Goal: Navigation & Orientation: Find specific page/section

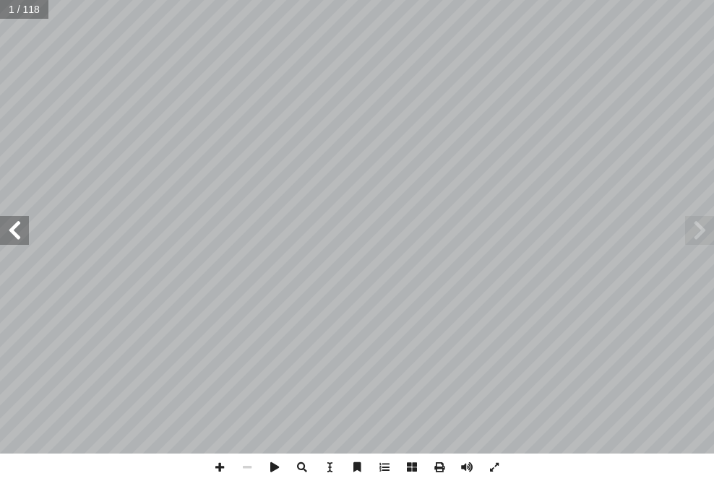
click at [20, 237] on span at bounding box center [14, 230] width 29 height 29
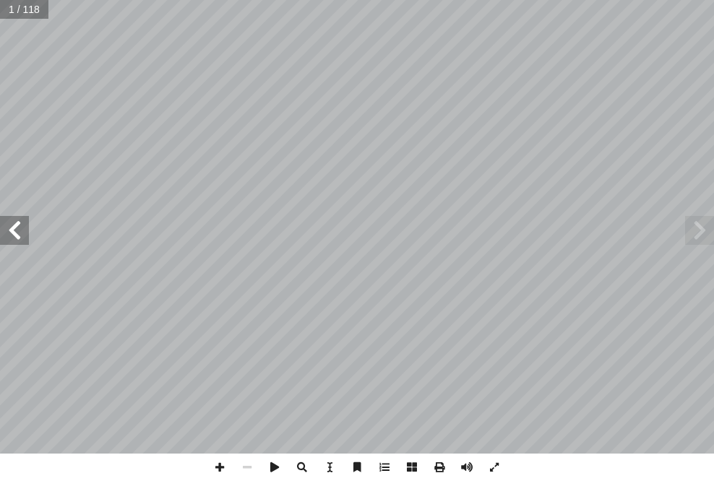
click at [20, 237] on span at bounding box center [14, 230] width 29 height 29
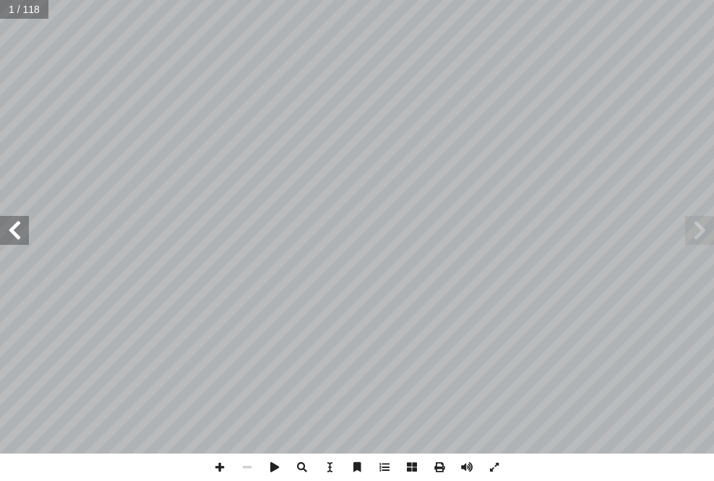
click at [20, 237] on span at bounding box center [14, 230] width 29 height 29
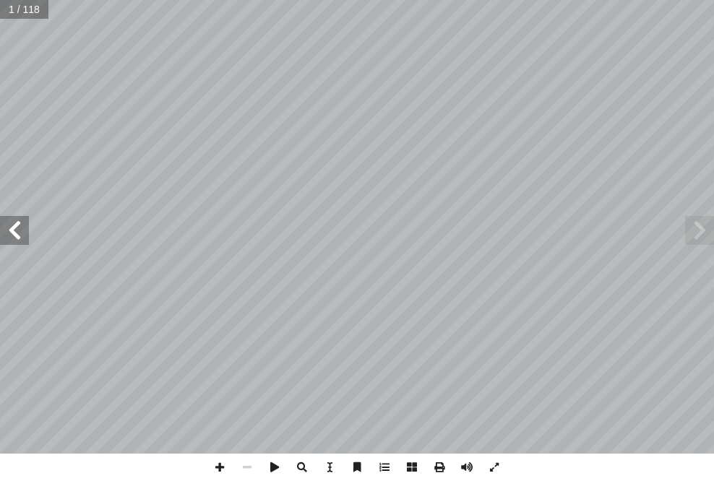
click at [20, 237] on span at bounding box center [14, 230] width 29 height 29
click at [702, 243] on span at bounding box center [699, 230] width 29 height 29
click at [699, 239] on span at bounding box center [699, 230] width 29 height 29
click at [690, 235] on span at bounding box center [699, 230] width 29 height 29
click at [691, 235] on span at bounding box center [699, 230] width 29 height 29
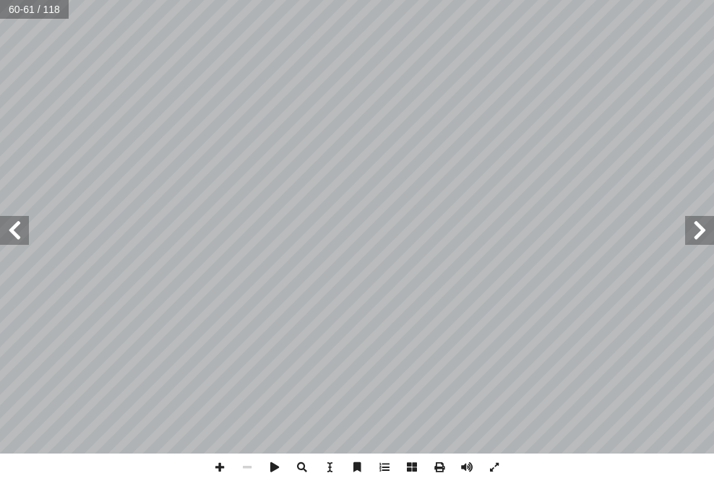
click at [691, 235] on span at bounding box center [699, 230] width 29 height 29
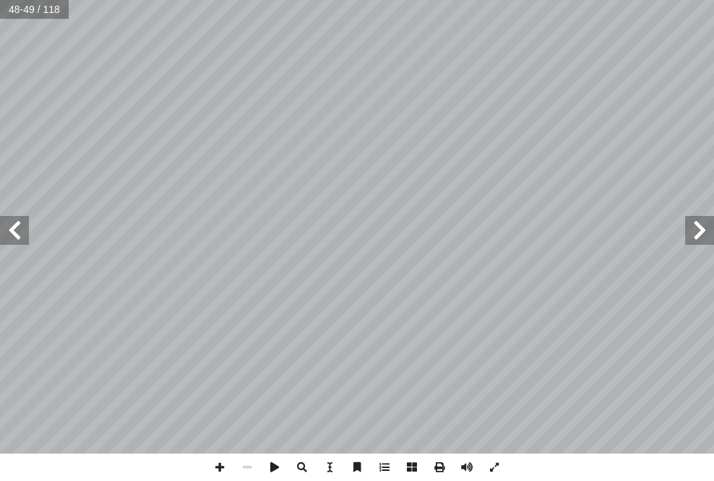
click at [9, 235] on span at bounding box center [14, 230] width 29 height 29
click at [10, 234] on span at bounding box center [14, 230] width 29 height 29
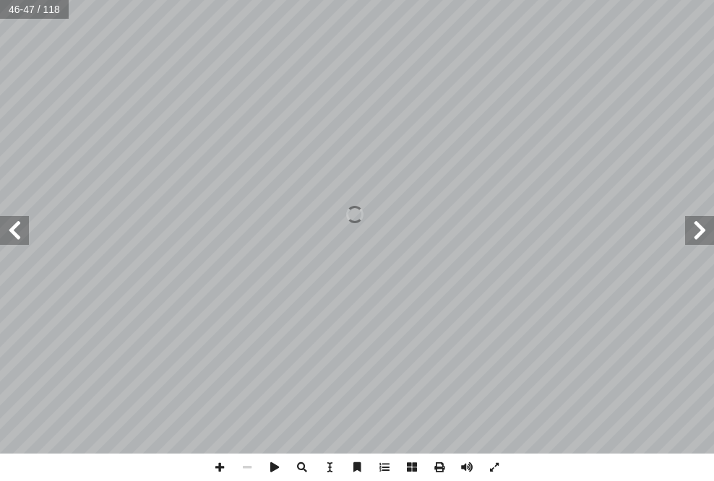
click at [10, 234] on span at bounding box center [14, 230] width 29 height 29
click at [9, 234] on span at bounding box center [14, 230] width 29 height 29
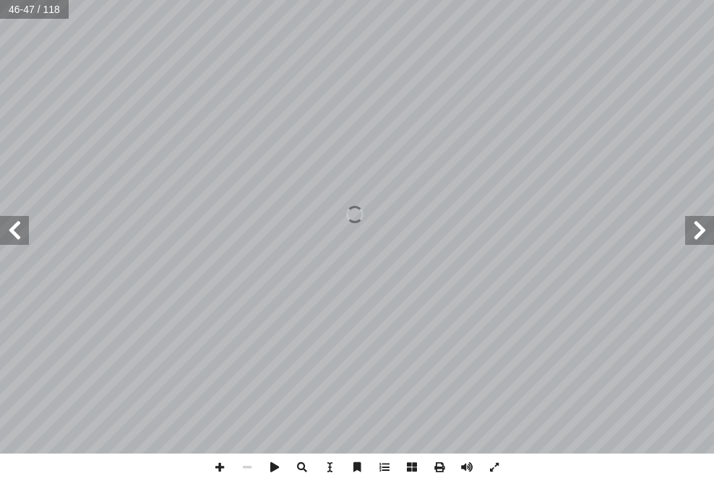
click at [9, 234] on span at bounding box center [14, 230] width 29 height 29
click at [7, 234] on span at bounding box center [14, 230] width 29 height 29
click at [713, 233] on span at bounding box center [699, 230] width 29 height 29
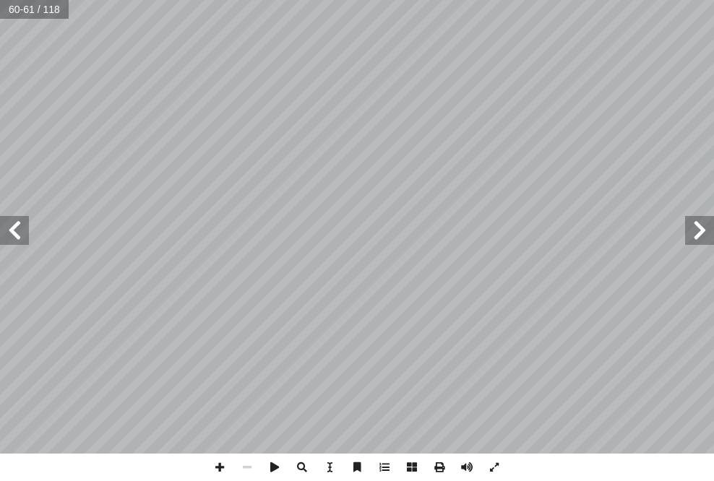
click at [697, 240] on span at bounding box center [699, 230] width 29 height 29
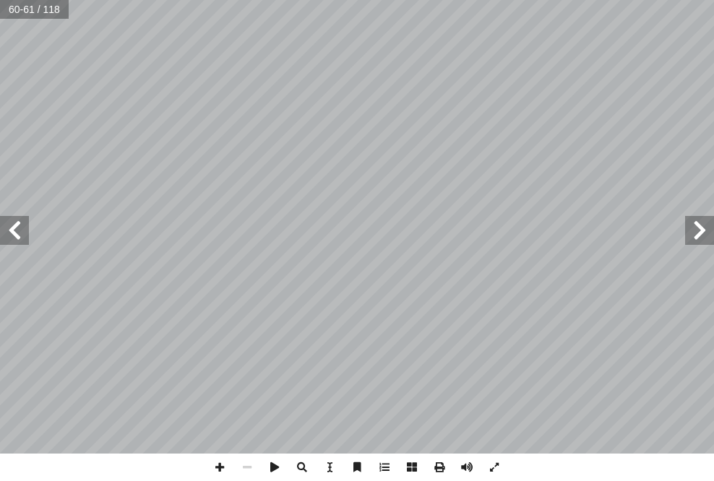
click at [697, 240] on span at bounding box center [699, 230] width 29 height 29
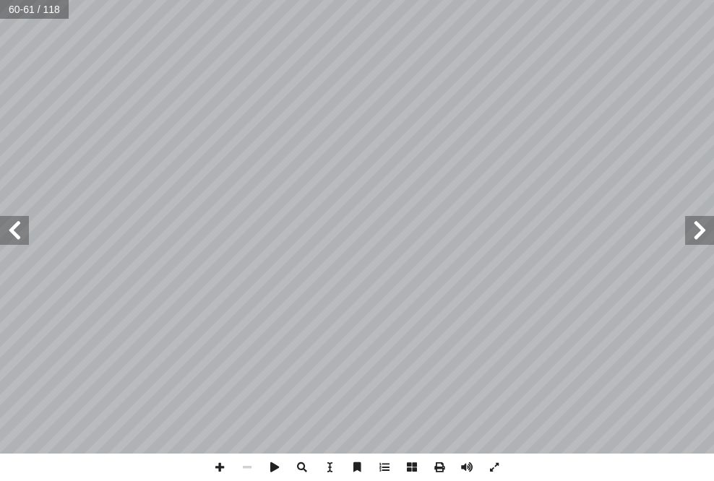
click at [697, 240] on span at bounding box center [699, 230] width 29 height 29
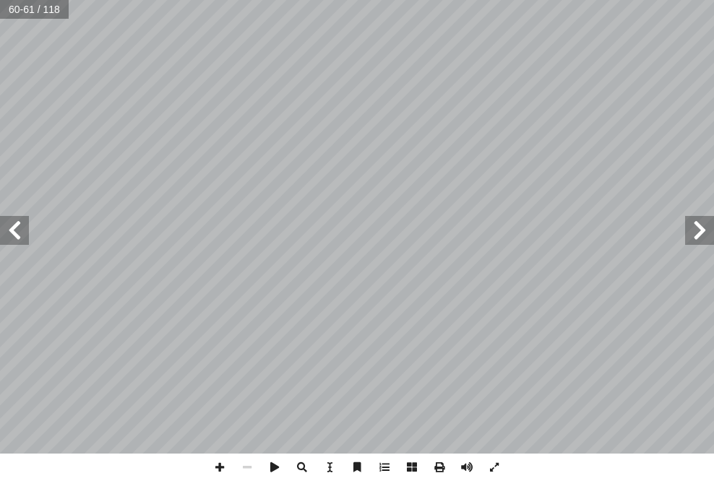
click at [697, 240] on span at bounding box center [699, 230] width 29 height 29
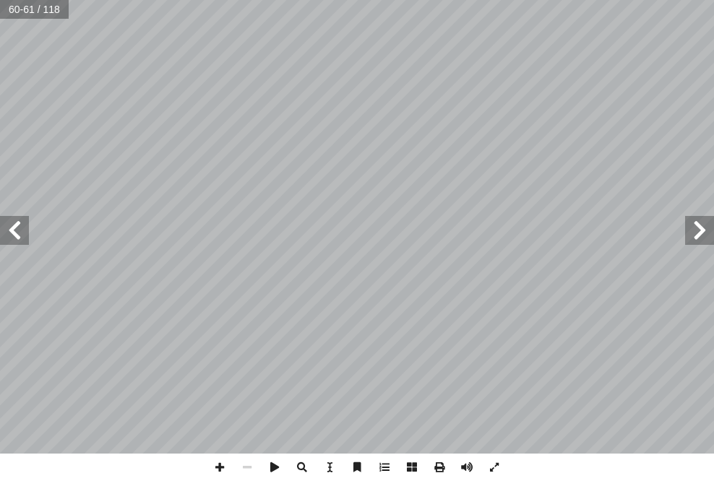
click at [697, 240] on span at bounding box center [699, 230] width 29 height 29
click at [697, 241] on span at bounding box center [699, 230] width 29 height 29
click at [697, 236] on span at bounding box center [699, 230] width 29 height 29
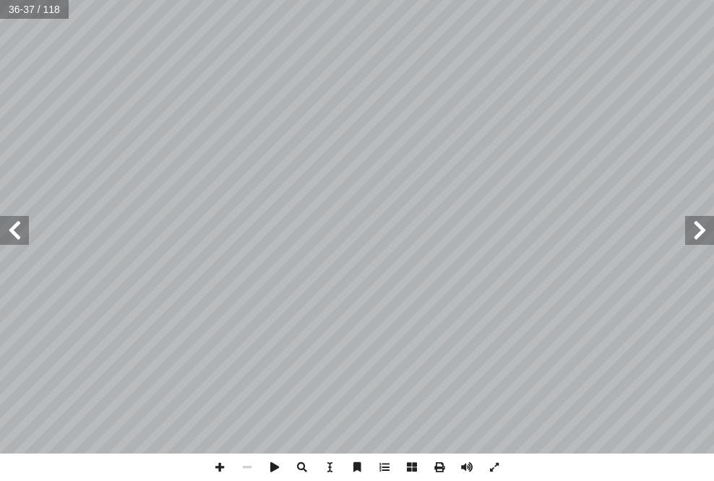
click at [697, 236] on span at bounding box center [699, 230] width 29 height 29
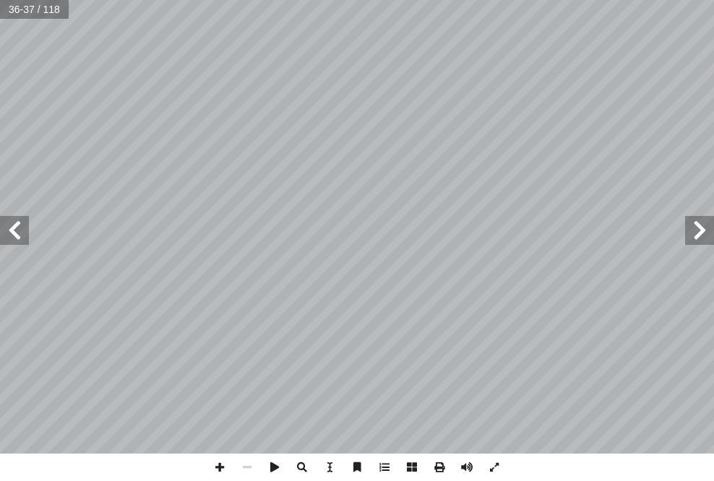
click at [697, 236] on span at bounding box center [699, 230] width 29 height 29
click at [23, 220] on span at bounding box center [14, 230] width 29 height 29
click at [224, 473] on span at bounding box center [219, 467] width 27 height 27
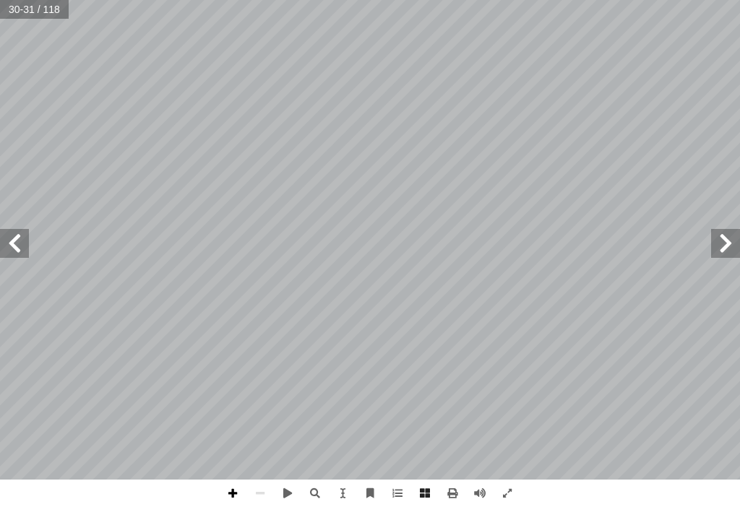
click at [226, 480] on span at bounding box center [232, 493] width 27 height 27
click at [233, 480] on span at bounding box center [232, 493] width 27 height 27
click at [17, 254] on span at bounding box center [14, 243] width 29 height 29
click at [713, 247] on span at bounding box center [725, 243] width 29 height 29
click at [259, 480] on span at bounding box center [259, 493] width 27 height 27
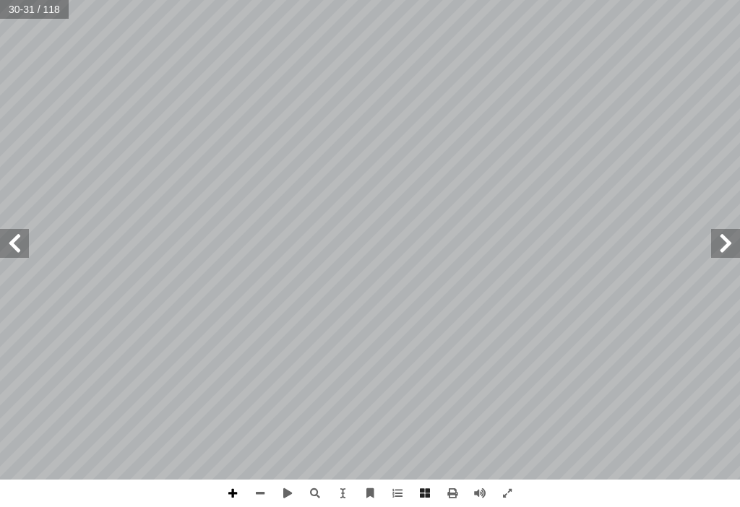
click at [237, 480] on span at bounding box center [232, 493] width 27 height 27
click at [232, 480] on span at bounding box center [232, 493] width 27 height 27
click at [307, 0] on html "الصفحة الرئيسية الصف الأول الصف الثاني الصف الثالث الصف الرابع الصف الخامس الصف…" at bounding box center [370, 49] width 740 height 98
